Goal: Complete application form: Complete application form

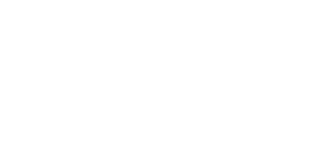
click at [0, 0] on html at bounding box center [0, 0] width 0 height 0
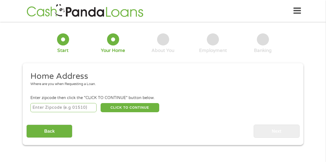
click at [80, 108] on input "number" at bounding box center [63, 107] width 66 height 9
type input "44108"
click at [137, 108] on button "CLICK TO CONTINUE" at bounding box center [130, 107] width 59 height 9
type input "44108"
type input "[GEOGRAPHIC_DATA]"
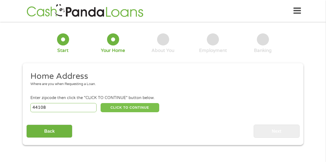
select select "[US_STATE]"
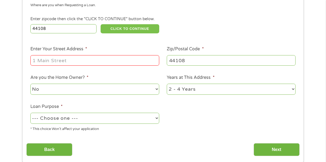
scroll to position [81, 0]
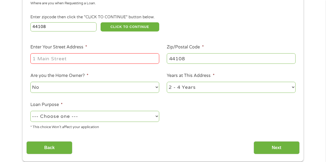
click at [51, 58] on input "Enter Your Street Address *" at bounding box center [94, 58] width 129 height 10
type input "[STREET_ADDRESS]"
click at [49, 89] on select "No Yes" at bounding box center [94, 87] width 129 height 11
select select "yes"
click at [30, 82] on select "No Yes" at bounding box center [94, 87] width 129 height 11
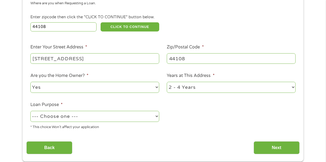
click at [190, 91] on select "1 Year or less 1 - 2 Years 2 - 4 Years Over 4 Years" at bounding box center [231, 87] width 129 height 11
select select "60months"
click at [167, 82] on select "1 Year or less 1 - 2 Years 2 - 4 Years Over 4 Years" at bounding box center [231, 87] width 129 height 11
click at [120, 118] on select "--- Choose one --- Pay Bills Debt Consolidation Home Improvement Major Purchase…" at bounding box center [94, 116] width 129 height 11
select select "shorttermcash"
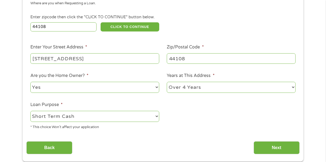
click at [30, 111] on select "--- Choose one --- Pay Bills Debt Consolidation Home Improvement Major Purchase…" at bounding box center [94, 116] width 129 height 11
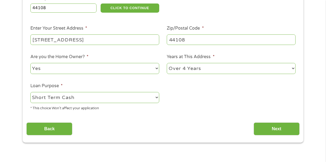
scroll to position [134, 0]
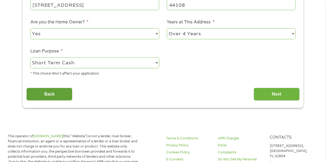
click at [58, 93] on input "Back" at bounding box center [49, 94] width 46 height 13
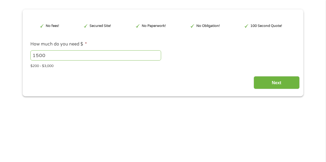
scroll to position [108, 0]
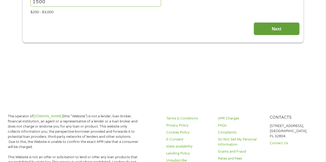
click at [268, 32] on input "Next" at bounding box center [277, 28] width 46 height 13
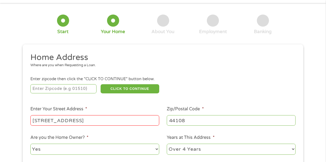
scroll to position [27, 0]
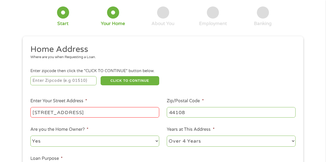
click at [79, 82] on input "number" at bounding box center [63, 80] width 66 height 9
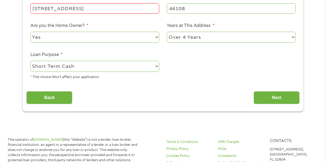
scroll to position [188, 0]
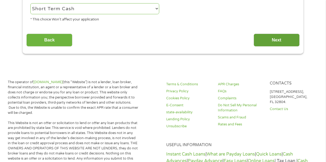
type input "44108"
click at [274, 41] on input "Next" at bounding box center [277, 40] width 46 height 13
click at [274, 40] on input "Next" at bounding box center [277, 40] width 46 height 13
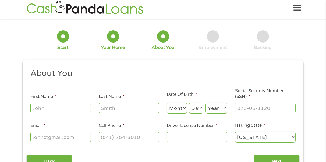
scroll to position [0, 0]
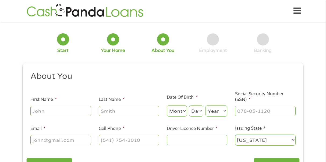
click at [49, 111] on input "First Name *" at bounding box center [60, 111] width 61 height 10
type input "[PERSON_NAME]"
click at [118, 111] on input "Last Name *" at bounding box center [129, 111] width 61 height 10
type input "[PERSON_NAME]"
click at [182, 111] on select "Month 1 2 3 4 5 6 7 8 9 10 11 12" at bounding box center [177, 111] width 20 height 11
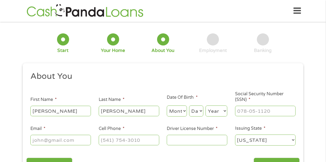
select select "2"
click at [167, 106] on select "Month 1 2 3 4 5 6 7 8 9 10 11 12" at bounding box center [177, 111] width 20 height 11
click at [195, 110] on select "Day 1 2 3 4 5 6 7 8 9 10 11 12 13 14 15 16 17 18 19 20 21 22 23 24 25 26 27 28 …" at bounding box center [196, 111] width 14 height 11
select select "10"
click at [189, 106] on select "Day 1 2 3 4 5 6 7 8 9 10 11 12 13 14 15 16 17 18 19 20 21 22 23 24 25 26 27 28 …" at bounding box center [196, 111] width 14 height 11
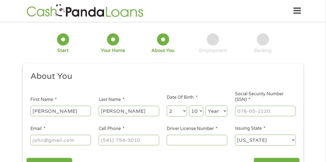
click at [215, 112] on select "Year [DATE] 2006 2005 2004 2003 2002 2001 2000 1999 1998 1997 1996 1995 1994 19…" at bounding box center [217, 111] width 22 height 11
select select "1944"
click at [206, 106] on select "Year [DATE] 2006 2005 2004 2003 2002 2001 2000 1999 1998 1997 1996 1995 1994 19…" at bounding box center [217, 111] width 22 height 11
click at [239, 111] on input "___-__-____" at bounding box center [265, 111] width 61 height 10
type input "273-38-9460"
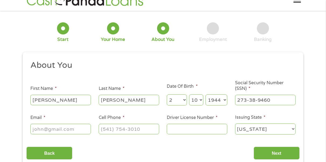
scroll to position [54, 0]
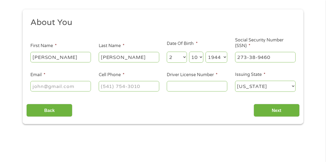
click at [45, 87] on input "Email *" at bounding box center [60, 86] width 61 height 10
type input "[EMAIL_ADDRESS][DOMAIN_NAME]"
click at [113, 89] on input "(___) ___-____" at bounding box center [129, 86] width 61 height 10
type input "[PHONE_NUMBER]"
click at [168, 85] on input "Driver License Number *" at bounding box center [197, 86] width 61 height 10
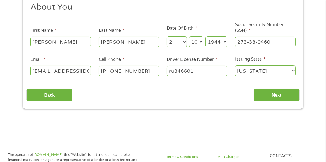
scroll to position [108, 0]
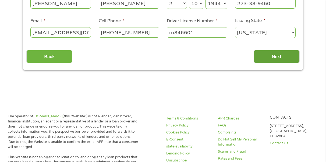
type input "ru846601"
click at [275, 57] on input "Next" at bounding box center [277, 56] width 46 height 13
click at [274, 57] on input "Next" at bounding box center [277, 56] width 46 height 13
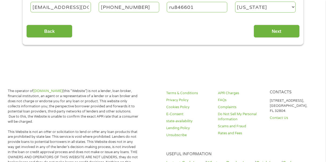
scroll to position [134, 0]
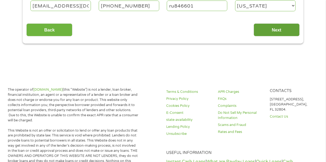
click at [274, 30] on input "Next" at bounding box center [277, 29] width 46 height 13
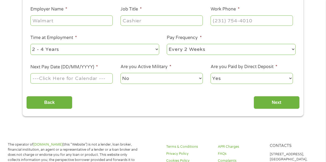
click at [277, 29] on ul "Your Employment Your Income Source * --- Choose one --- Employment [DEMOGRAPHIC…" at bounding box center [162, 18] width 273 height 139
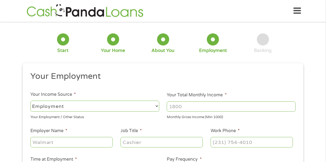
scroll to position [54, 0]
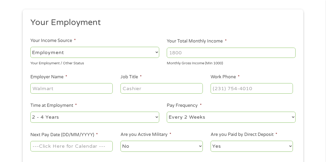
click at [110, 55] on select "--- Choose one --- Employment [DEMOGRAPHIC_DATA] Benefits" at bounding box center [94, 52] width 129 height 11
select select "benefits"
click at [30, 47] on select "--- Choose one --- Employment [DEMOGRAPHIC_DATA] Benefits" at bounding box center [94, 52] width 129 height 11
type input "Other"
type input "[PHONE_NUMBER]"
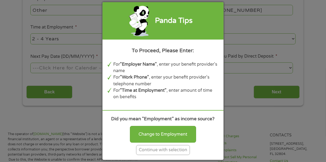
scroll to position [134, 0]
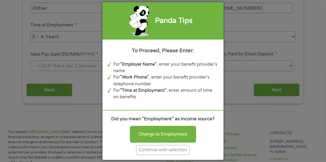
click at [166, 150] on div "Continue with selection" at bounding box center [163, 150] width 54 height 10
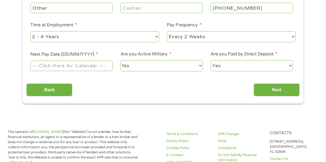
click at [56, 65] on input "Next Pay Date (DD/MM/YYYY) *" at bounding box center [71, 66] width 82 height 10
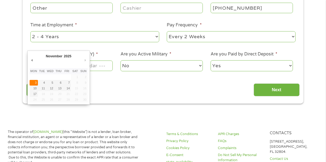
type input "[DATE]"
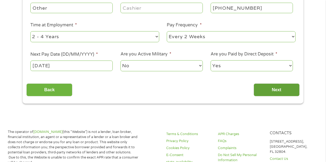
click at [258, 89] on input "Next" at bounding box center [277, 89] width 46 height 13
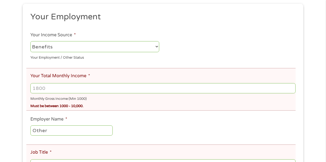
scroll to position [81, 0]
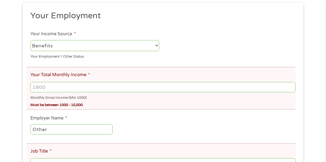
click at [44, 87] on input "Your Total Monthly Income *" at bounding box center [162, 87] width 265 height 10
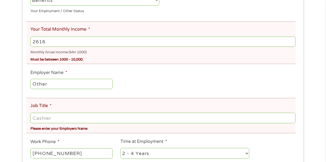
scroll to position [134, 0]
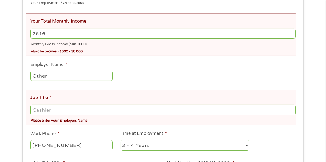
type input "2616"
click at [92, 48] on div "Must be between 1000 - 10,000." at bounding box center [162, 50] width 265 height 7
click at [81, 79] on input "Other" at bounding box center [71, 76] width 82 height 10
type input "O"
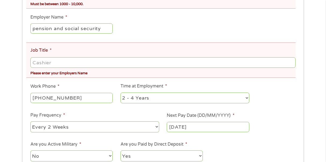
scroll to position [188, 0]
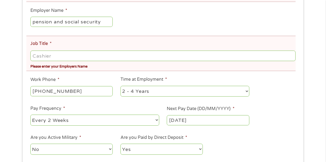
type input "pension and social security"
click at [72, 58] on input "Job Title *" at bounding box center [162, 56] width 265 height 10
click at [75, 57] on input "Job Title *" at bounding box center [162, 56] width 265 height 10
click at [53, 59] on input "Job Title *" at bounding box center [162, 56] width 265 height 10
click at [44, 54] on input "Job Title *" at bounding box center [162, 56] width 265 height 10
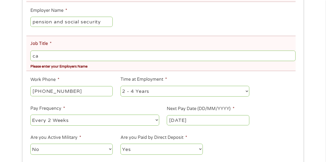
type input "c"
type input "retired"
click at [141, 90] on select "--- Choose one --- 1 Year or less 1 - 2 Years 2 - 4 Years Over 4 Years" at bounding box center [185, 91] width 129 height 11
select select "60months"
click at [121, 86] on select "--- Choose one --- 1 Year or less 1 - 2 Years 2 - 4 Years Over 4 Years" at bounding box center [185, 91] width 129 height 11
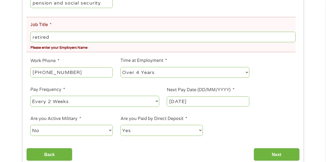
scroll to position [215, 0]
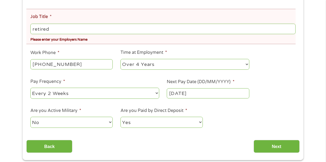
click at [84, 96] on select "--- Choose one --- Every 2 Weeks Every Week Monthly Semi-Monthly" at bounding box center [94, 93] width 129 height 11
select select "monthly"
click at [30, 88] on select "--- Choose one --- Every 2 Weeks Every Week Monthly Semi-Monthly" at bounding box center [94, 93] width 129 height 11
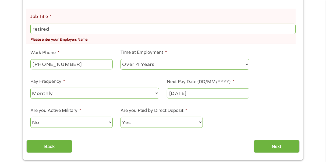
click at [201, 94] on input "[DATE]" at bounding box center [208, 93] width 82 height 10
click at [273, 146] on input "Next" at bounding box center [277, 146] width 46 height 13
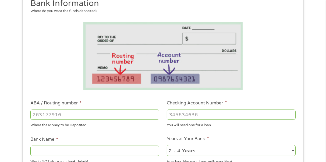
scroll to position [81, 0]
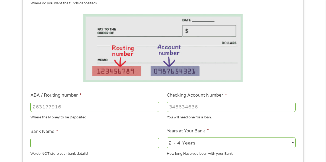
click at [43, 104] on input "ABA / Routing number *" at bounding box center [94, 107] width 129 height 10
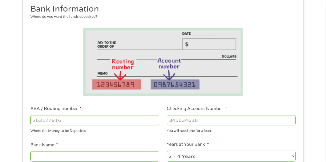
scroll to position [59, 0]
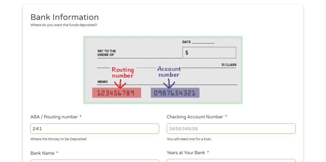
click at [64, 128] on input "241" at bounding box center [94, 129] width 129 height 10
type input "241075726"
type input "FIREFIGHTERS COMMUNITY CREDIT UN"
type input "241075726"
click at [184, 131] on input "Checking Account Number *" at bounding box center [231, 129] width 129 height 10
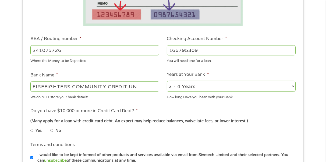
scroll to position [140, 0]
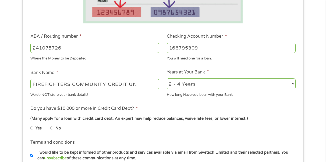
type input "166795309"
click at [224, 86] on select "2 - 4 Years 6 - 12 Months 1 - 2 Years Over 4 Years" at bounding box center [231, 83] width 129 height 11
select select "60months"
click at [167, 78] on select "2 - 4 Years 6 - 12 Months 1 - 2 Years Over 4 Years" at bounding box center [231, 83] width 129 height 11
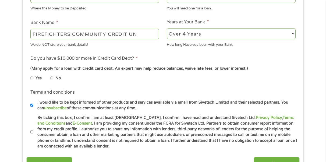
scroll to position [194, 0]
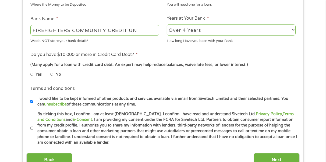
click at [51, 73] on input "No" at bounding box center [51, 74] width 3 height 9
radio input "true"
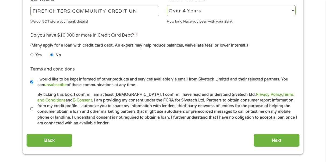
scroll to position [220, 0]
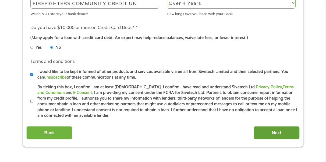
click at [269, 132] on input "Next" at bounding box center [277, 132] width 46 height 13
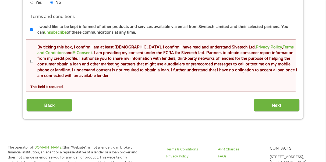
scroll to position [296, 0]
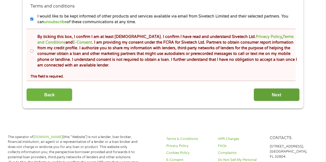
click at [278, 93] on input "Next" at bounding box center [277, 94] width 46 height 13
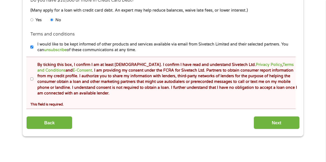
scroll to position [269, 0]
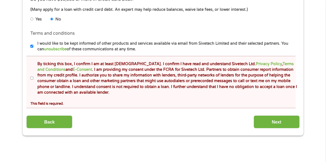
click at [32, 78] on input "By ticking this box, I confirm I am at least [DEMOGRAPHIC_DATA]. I confirm I ha…" at bounding box center [31, 78] width 3 height 9
checkbox input "true"
click at [274, 122] on input "Next" at bounding box center [277, 121] width 46 height 13
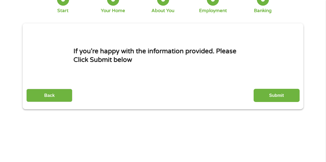
scroll to position [0, 0]
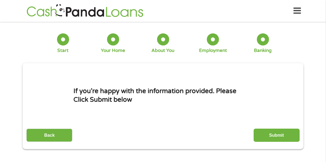
click at [282, 136] on input "Submit" at bounding box center [277, 135] width 46 height 13
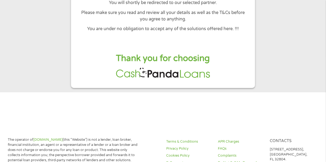
scroll to position [81, 0]
